Goal: Transaction & Acquisition: Purchase product/service

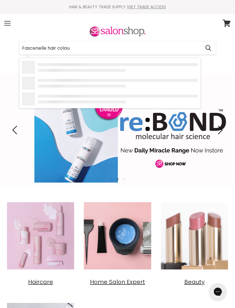
type input "Fascenelle hair colour"
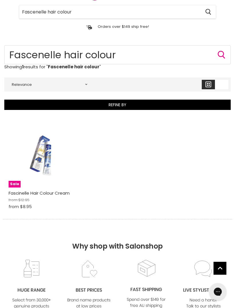
click at [59, 190] on link "Fascinelle Hair Colour Cream" at bounding box center [39, 193] width 61 height 6
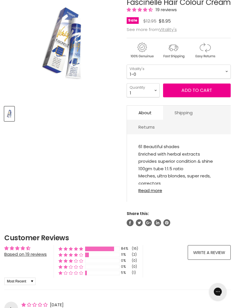
scroll to position [102, 0]
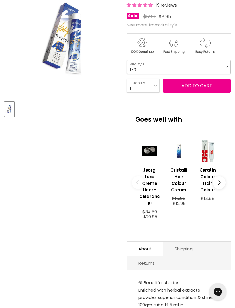
click at [225, 74] on select "1-0 2-10 3-0 4-0 5-0 6-0 7-0 8-0 9-0 10-0 5-00 6-00 7-00 8-00 9-00" at bounding box center [179, 67] width 104 height 14
click at [226, 74] on select "1-0 2-10 3-0 4-0 5-0 6-0 7-0 8-0 9-0 10-0 5-00 6-00 7-00 8-00 9-00" at bounding box center [179, 67] width 104 height 14
select select "8-2"
click at [156, 93] on select "1 2 3 4 5 6 7 8 9 10+" at bounding box center [143, 86] width 33 height 14
select select "3"
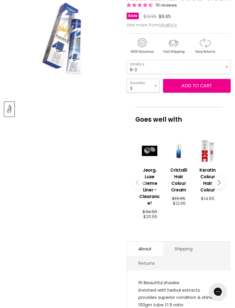
type input "3"
click at [195, 93] on button "Add to cart" at bounding box center [197, 86] width 68 height 14
click at [228, 74] on select "1-0 2-10 3-0 4-0 5-0 6-0 7-0 8-0 9-0 10-0 5-00 6-00 7-00 8-00 9-00" at bounding box center [179, 67] width 104 height 14
select select "9-3"
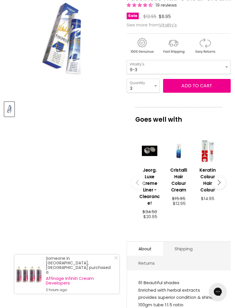
click at [197, 93] on button "Add to cart" at bounding box center [197, 86] width 68 height 14
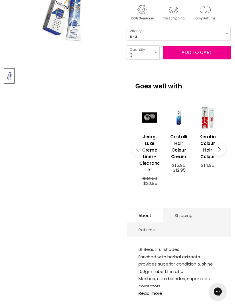
scroll to position [135, 0]
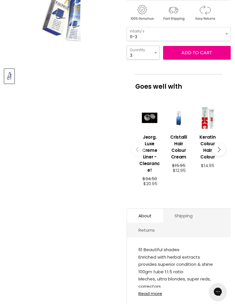
click at [143, 60] on select "1 2 3 4 5 6 7 8 9 10+" at bounding box center [143, 53] width 33 height 14
click at [197, 60] on button "Add to cart" at bounding box center [197, 53] width 68 height 14
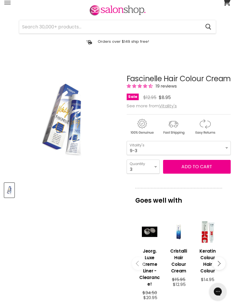
scroll to position [0, 0]
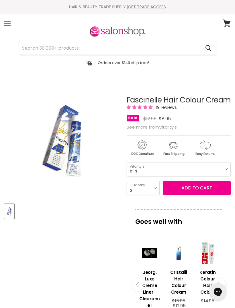
click at [228, 21] on span at bounding box center [230, 20] width 6 height 6
